Goal: Communication & Community: Answer question/provide support

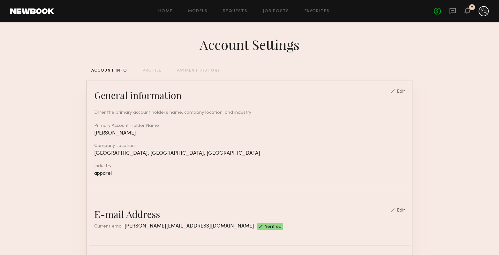
click at [465, 14] on div "2" at bounding box center [467, 11] width 6 height 8
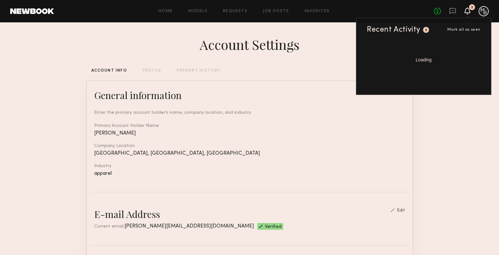
click at [467, 14] on icon at bounding box center [467, 13] width 2 height 1
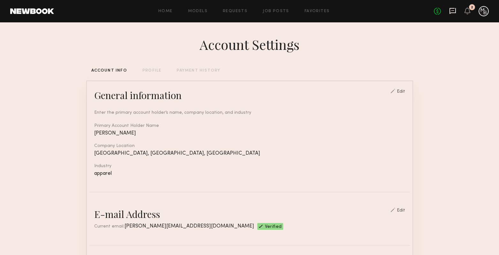
click at [455, 12] on icon at bounding box center [452, 11] width 6 height 6
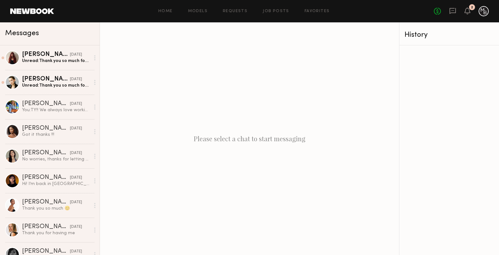
click at [33, 41] on div "Messages" at bounding box center [50, 33] width 100 height 23
click at [47, 63] on div "Unread: Thank you so much for another lovely shoot! Xx" at bounding box center [56, 61] width 68 height 6
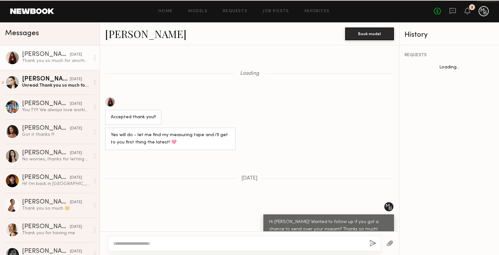
scroll to position [591, 0]
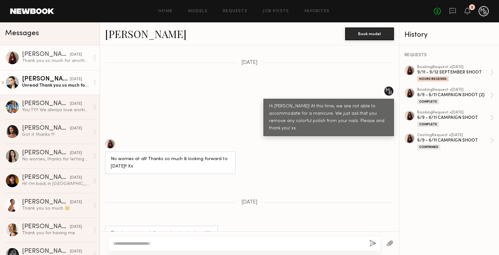
click at [51, 88] on div "Unread: Thank you so much for having me again 😊" at bounding box center [56, 85] width 68 height 6
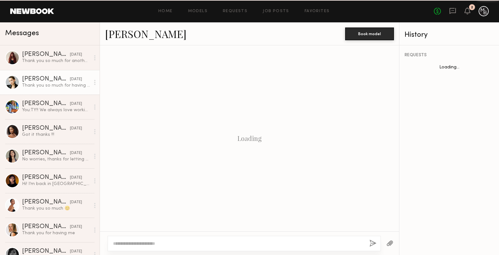
scroll to position [671, 0]
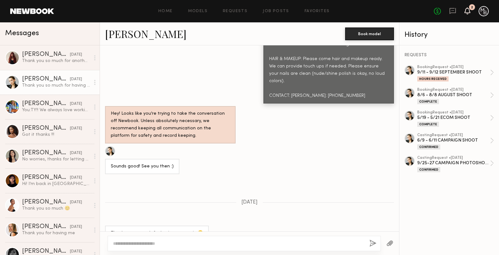
click at [468, 8] on icon at bounding box center [467, 10] width 6 height 7
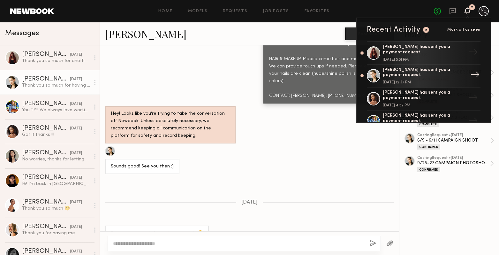
click at [408, 75] on div "[PERSON_NAME] has sent you a payment request." at bounding box center [424, 72] width 83 height 11
